Goal: Information Seeking & Learning: Learn about a topic

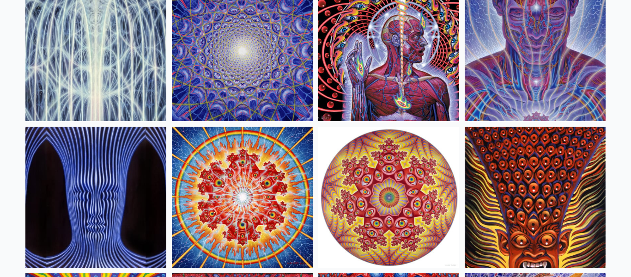
scroll to position [270, 0]
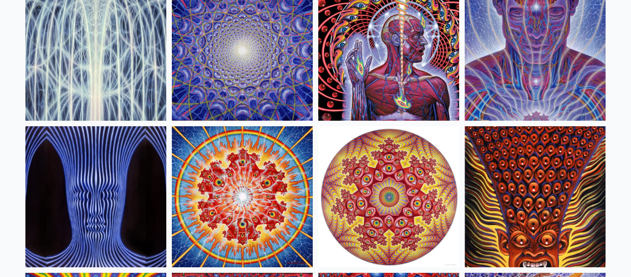
click at [576, 48] on img at bounding box center [535, 50] width 141 height 141
click at [566, 60] on img at bounding box center [535, 50] width 141 height 141
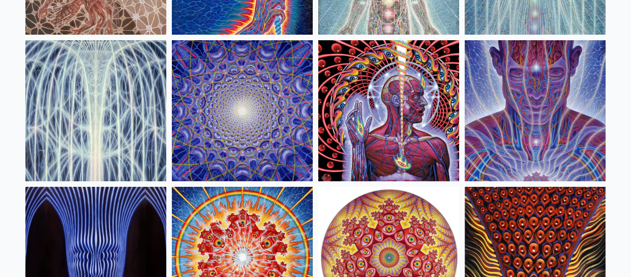
scroll to position [190, 0]
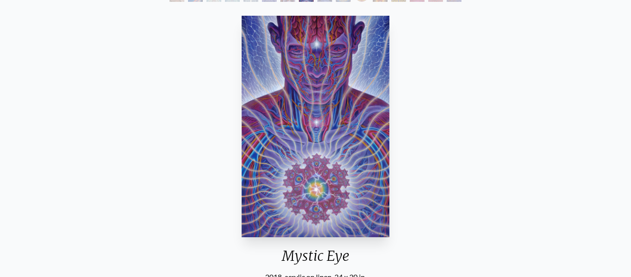
scroll to position [73, 0]
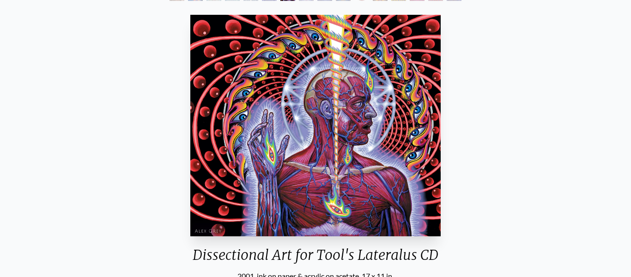
click at [154, 111] on div "Dissectional Art for Tool's Lateralus CD 2001, ink on paper & acrylic on acetat…" at bounding box center [315, 179] width 616 height 337
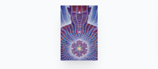
scroll to position [56, 0]
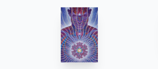
scroll to position [55, 0]
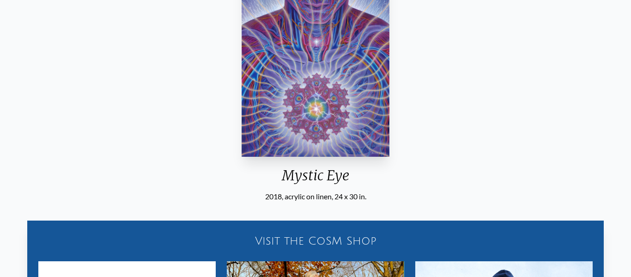
scroll to position [152, 0]
